Goal: Find specific page/section: Find specific page/section

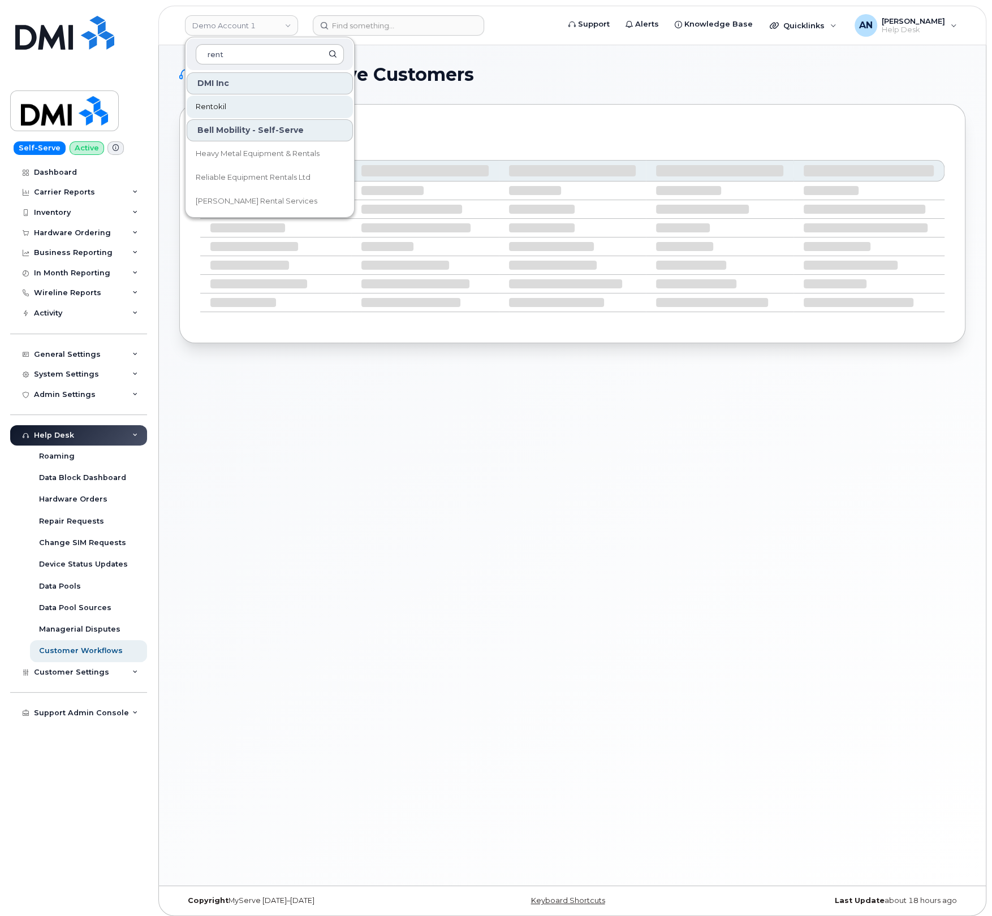
type input "rent"
click at [286, 111] on link "Rentokil" at bounding box center [270, 107] width 166 height 23
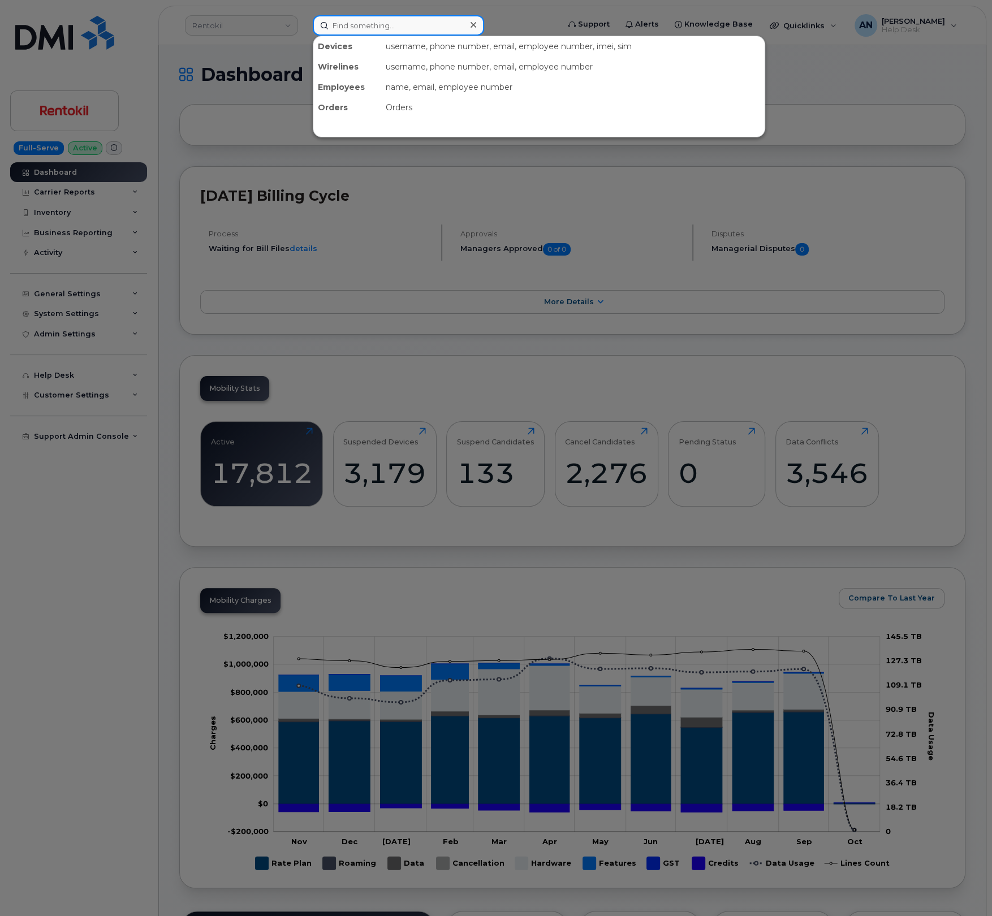
click at [345, 28] on input at bounding box center [398, 25] width 171 height 20
paste input "8128931564"
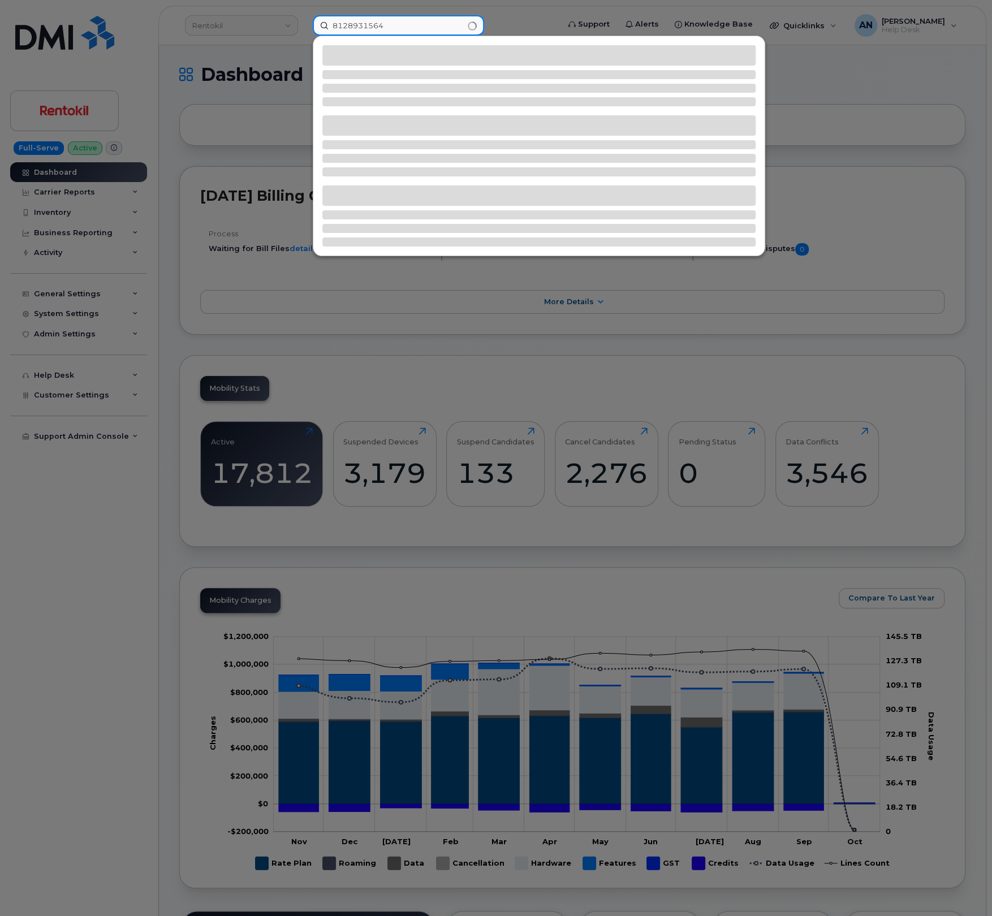
click at [351, 24] on input "8128931564" at bounding box center [398, 25] width 171 height 20
click at [344, 24] on input "8128931564" at bounding box center [398, 25] width 171 height 20
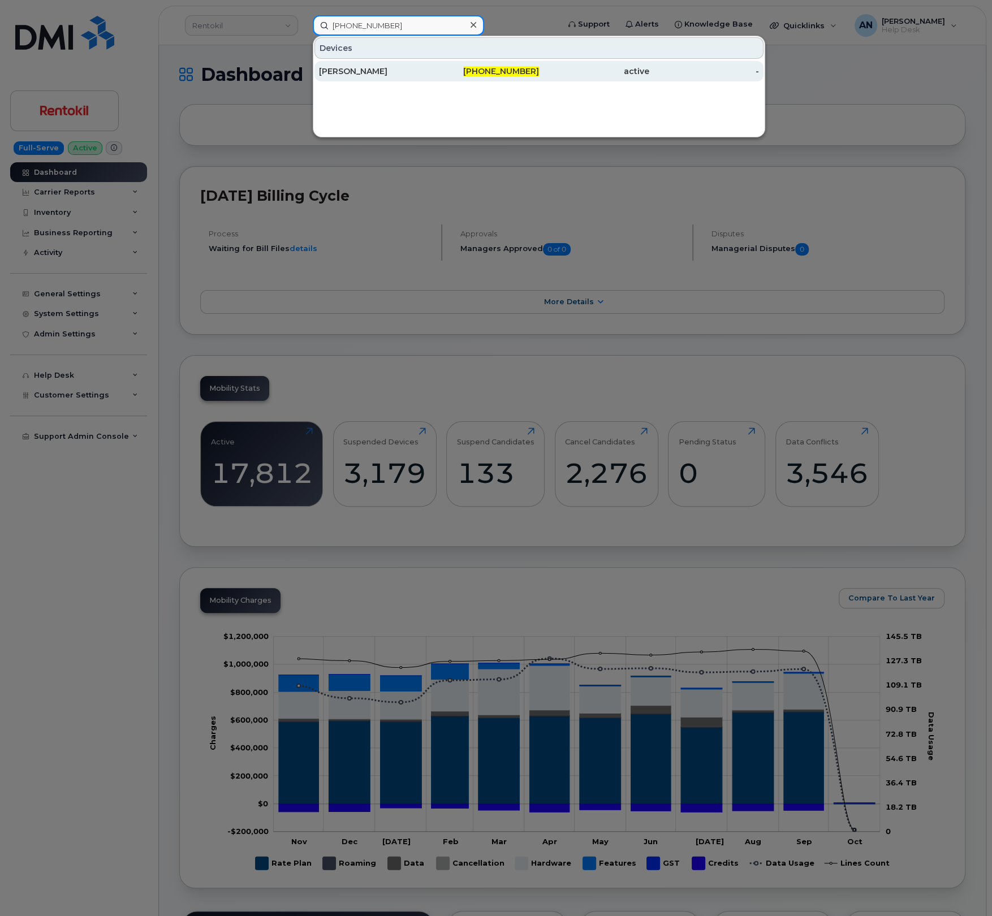
type input "812-893-1564"
click at [426, 70] on div "ROBERT LUTTRELL" at bounding box center [374, 71] width 110 height 11
